Goal: Transaction & Acquisition: Purchase product/service

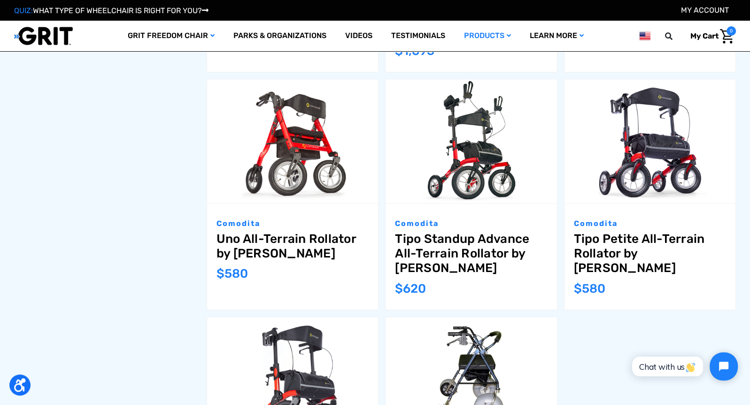
scroll to position [614, 0]
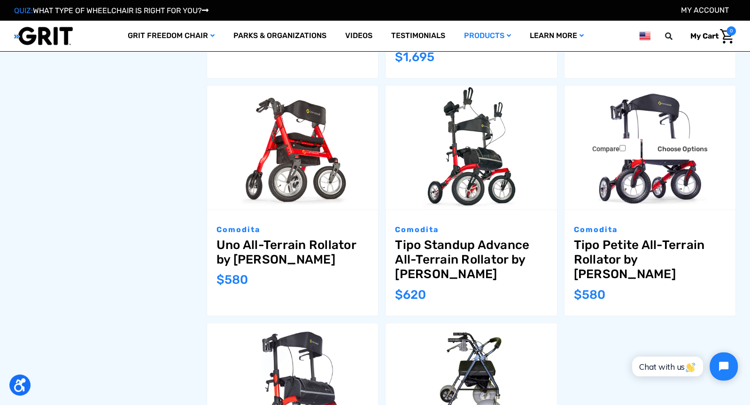
click at [665, 238] on link "Tipo Petite All-Terrain Rollator by [PERSON_NAME]" at bounding box center [650, 260] width 152 height 44
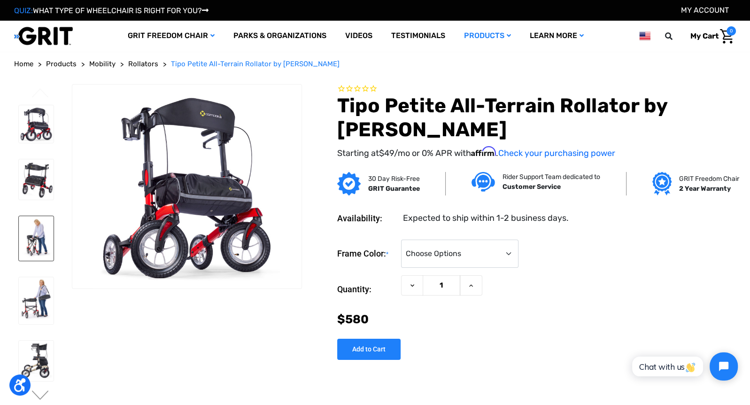
click at [33, 234] on img at bounding box center [36, 238] width 35 height 45
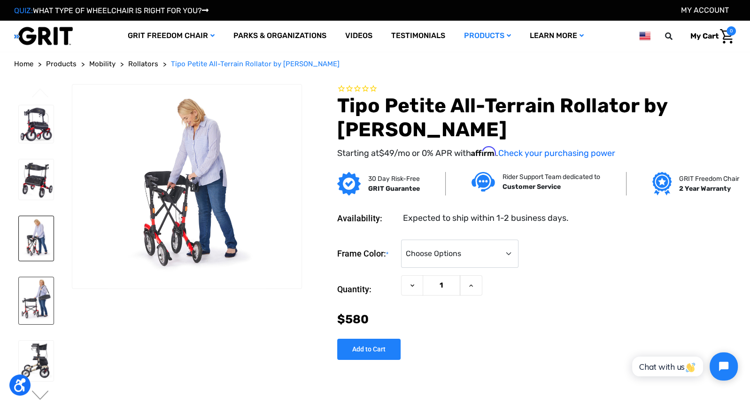
click at [34, 319] on img at bounding box center [36, 300] width 35 height 47
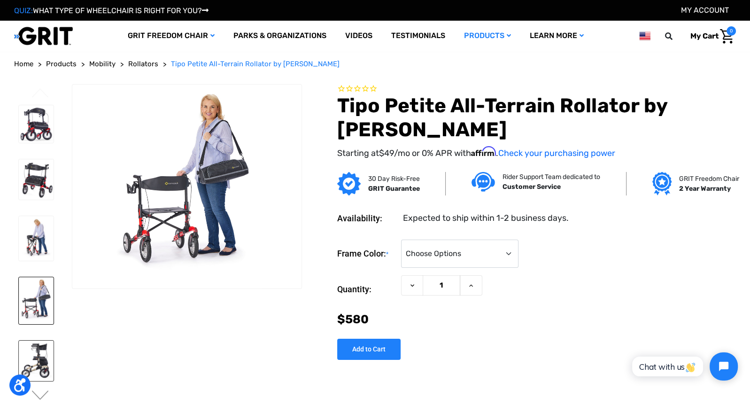
click at [43, 372] on img at bounding box center [36, 361] width 35 height 40
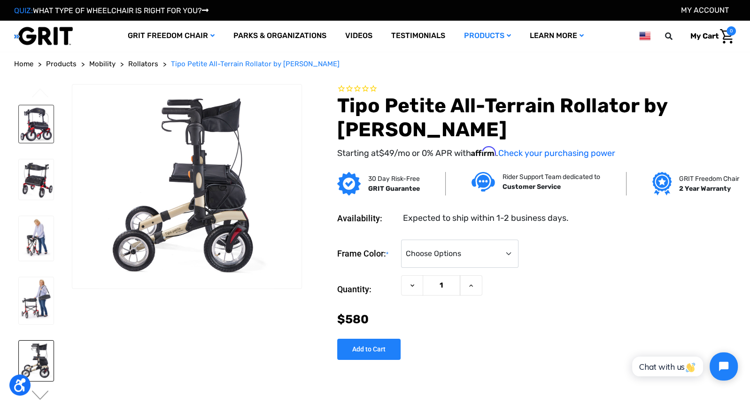
click at [48, 126] on img at bounding box center [36, 124] width 35 height 38
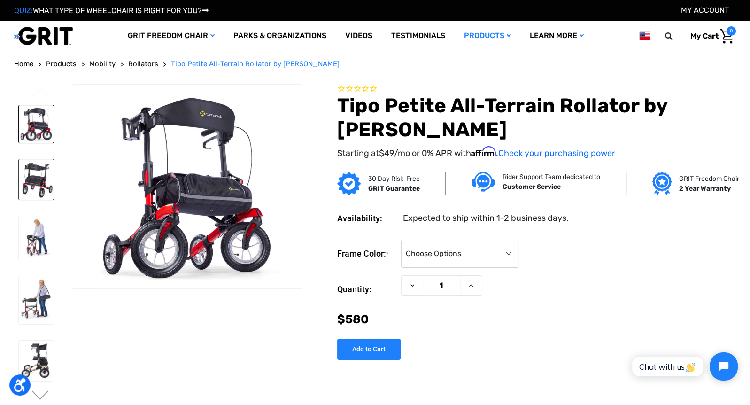
click at [37, 184] on img at bounding box center [36, 179] width 35 height 40
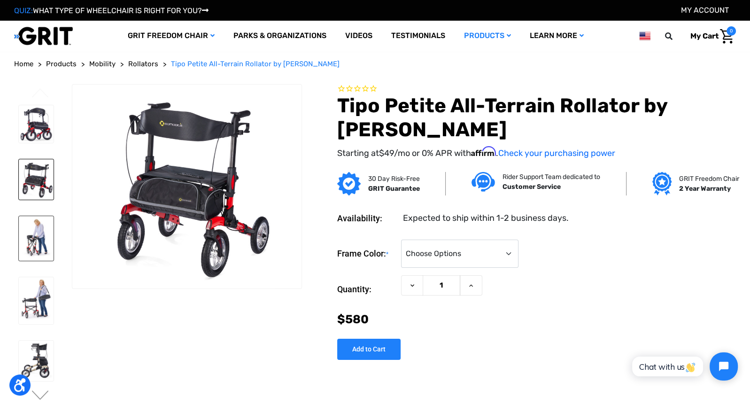
click at [41, 246] on img at bounding box center [36, 238] width 35 height 45
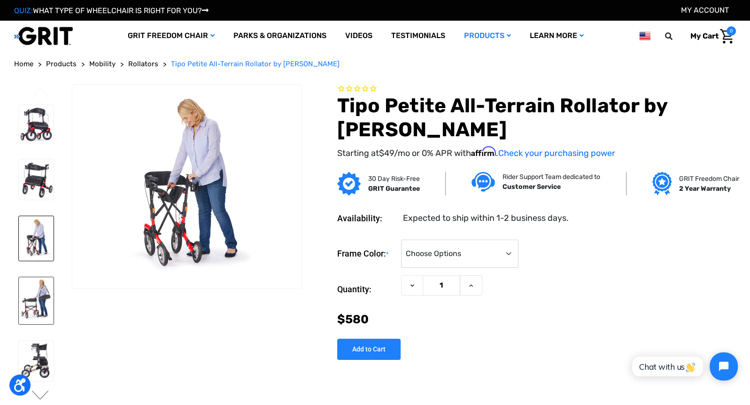
click at [46, 312] on img at bounding box center [36, 300] width 35 height 47
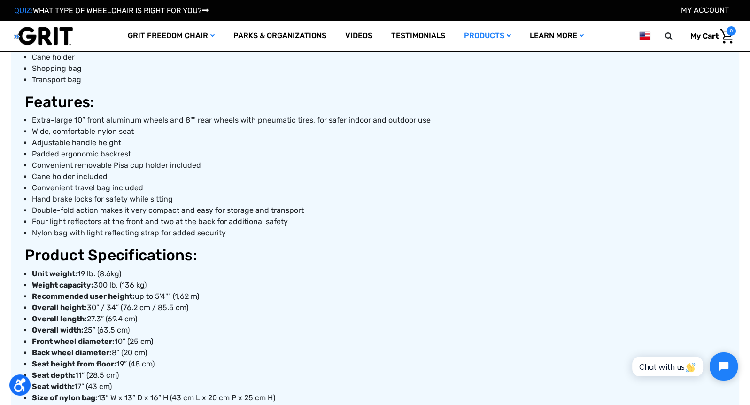
scroll to position [608, 0]
